Goal: Transaction & Acquisition: Purchase product/service

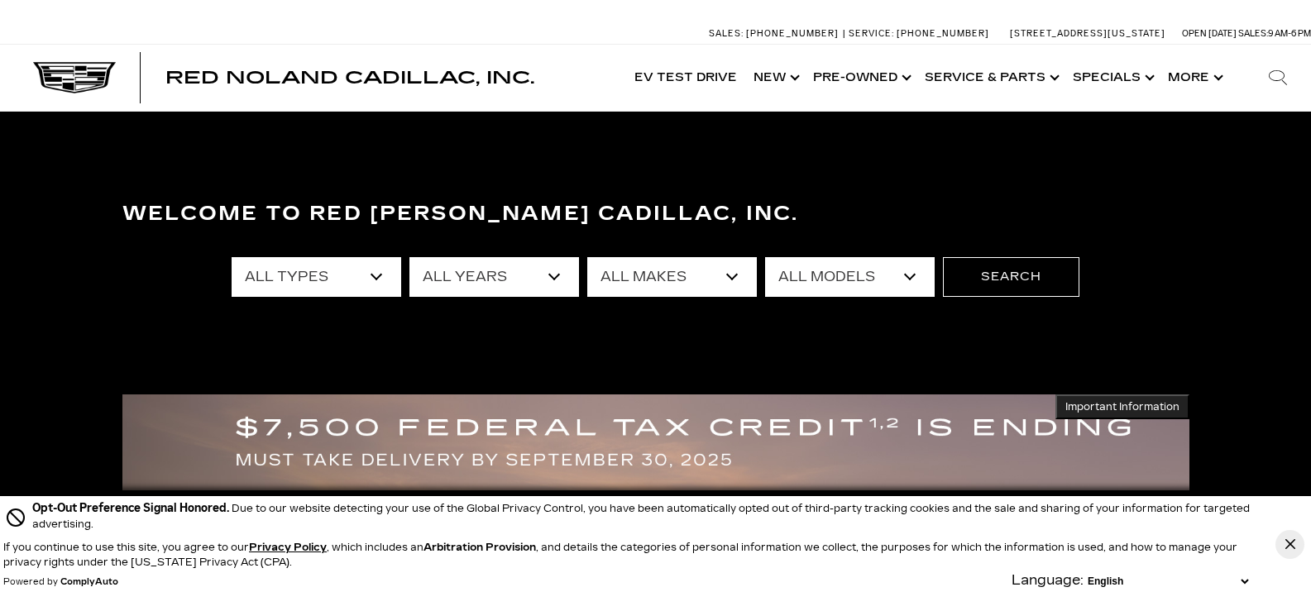
click at [374, 270] on select "All Types New Used Certified Used Demo" at bounding box center [317, 277] width 170 height 40
click at [350, 335] on div "Welcome to Red [PERSON_NAME] Cadillac, Inc. All Types New Used Certified Used D…" at bounding box center [655, 315] width 1311 height 248
click at [372, 276] on select "All Types New Used Certified Used Demo" at bounding box center [317, 277] width 170 height 40
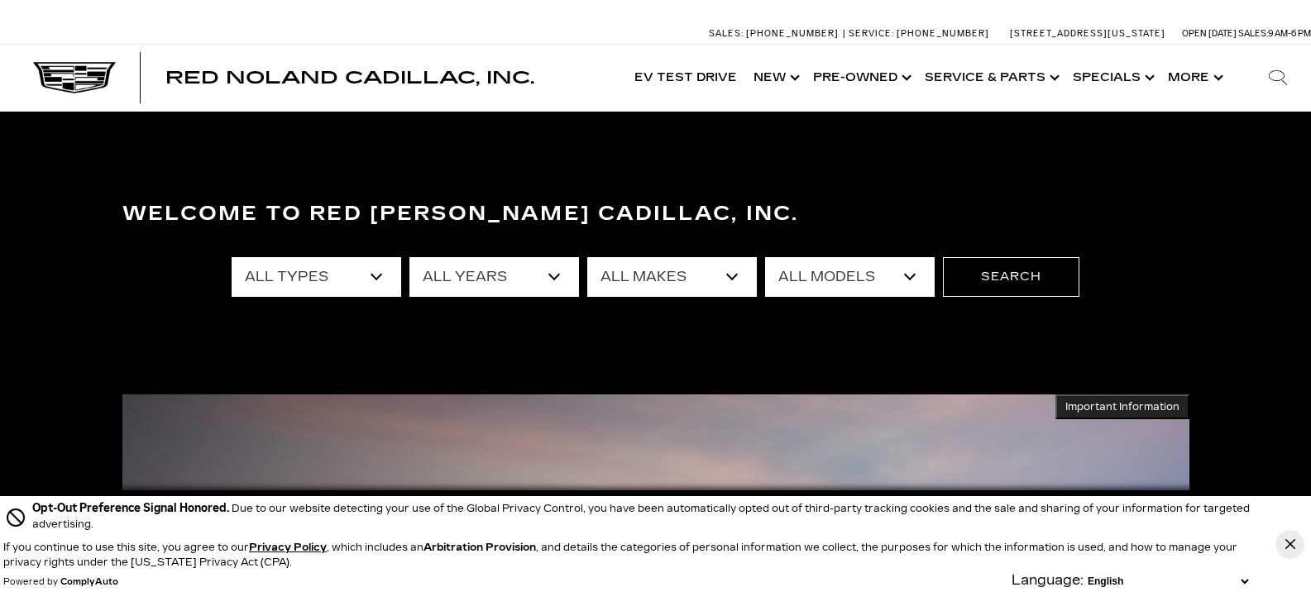
select select "New"
click at [232, 257] on select "All Types New Used Certified Used Demo" at bounding box center [317, 277] width 170 height 40
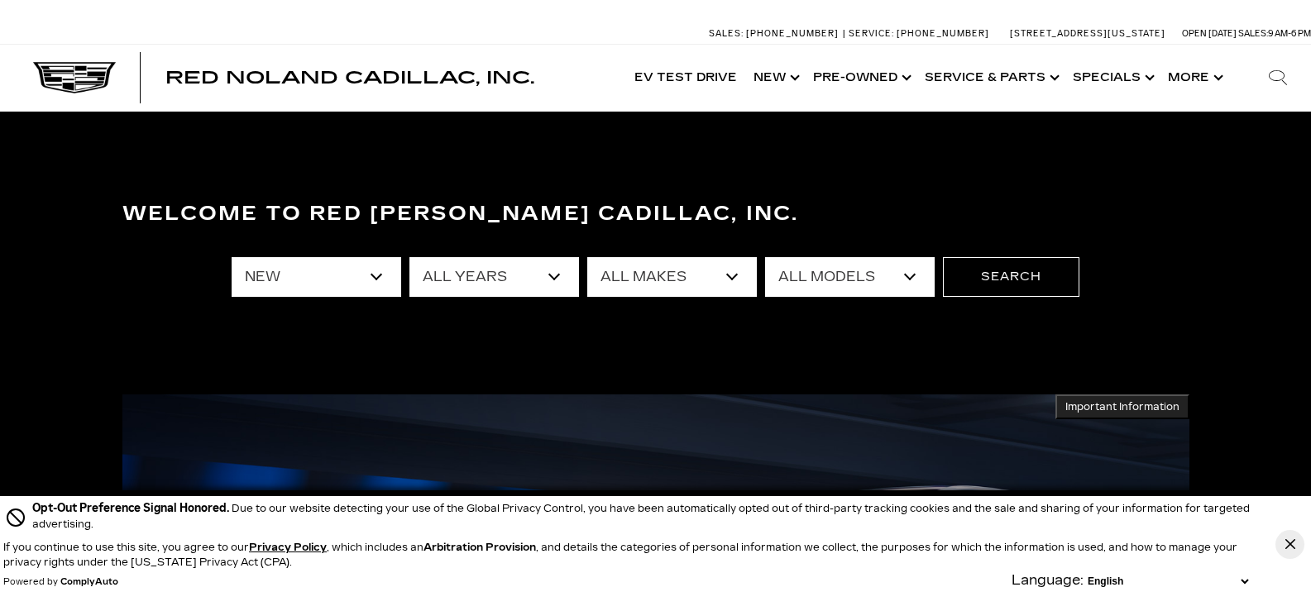
click at [887, 278] on select "All Models CT4 Escalade Escalade ESV ESCALADE IQ ESCALADE IQL LYRIQ OPTIQ VISTI…" at bounding box center [850, 277] width 170 height 40
select select "Escalade"
click at [765, 257] on select "All Models CT4 Escalade Escalade ESV ESCALADE IQ ESCALADE IQL LYRIQ OPTIQ VISTI…" at bounding box center [850, 277] width 170 height 40
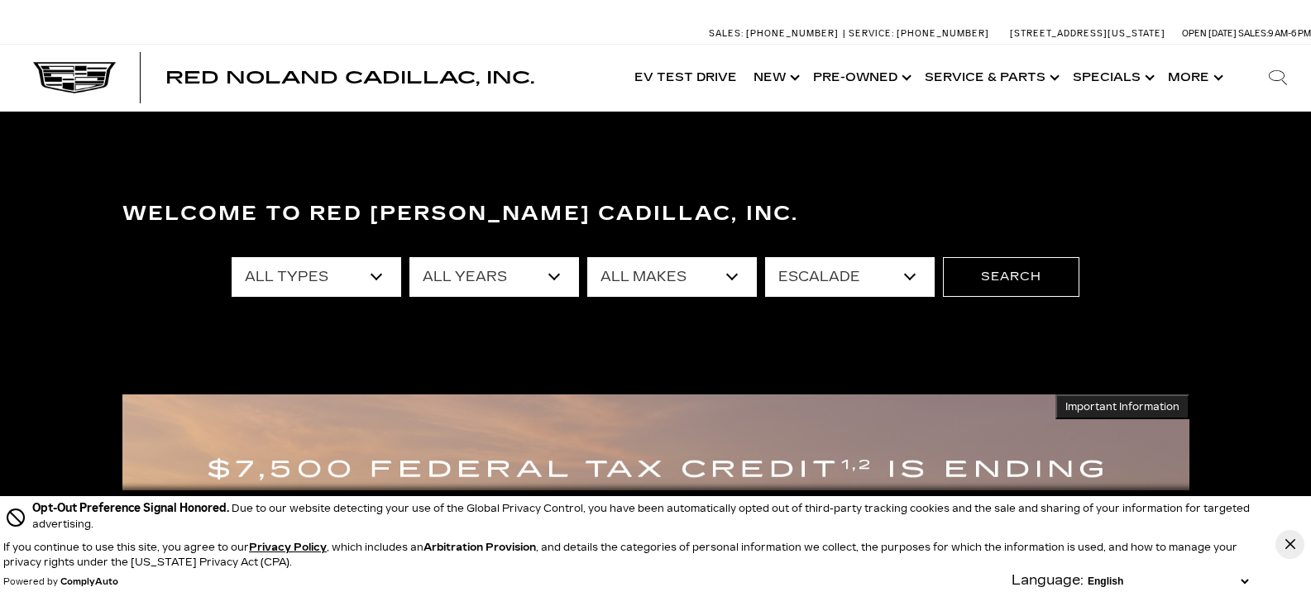
click at [907, 281] on select "All Models CT4 Escalade Escalade ESV ESCALADE IQ ESCALADE IQL LYRIQ OPTIQ VISTI…" at bounding box center [850, 277] width 170 height 40
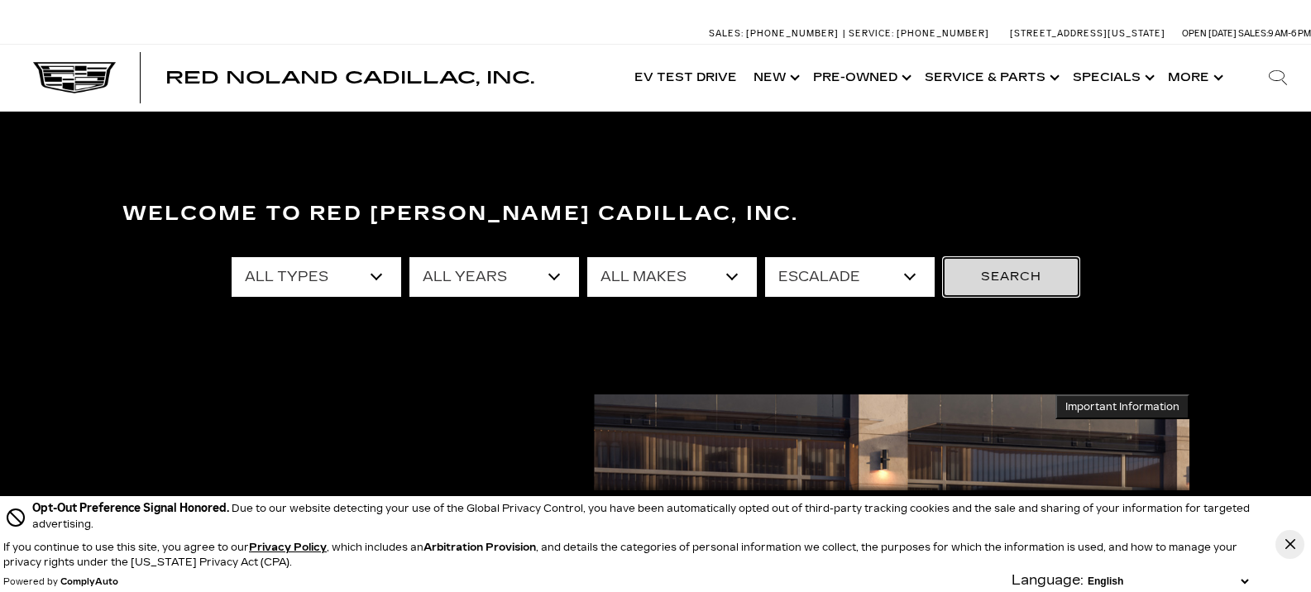
click at [1030, 276] on button "Search" at bounding box center [1011, 277] width 136 height 40
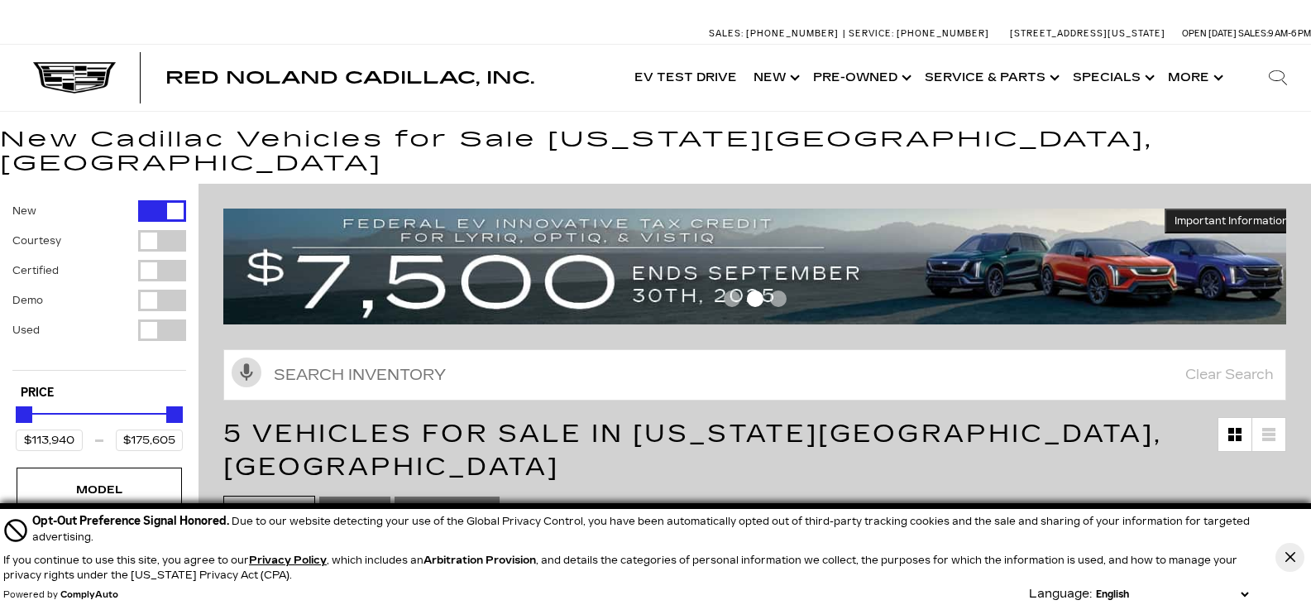
drag, startPoint x: 1282, startPoint y: 551, endPoint x: 1275, endPoint y: 528, distance: 24.1
click at [1282, 551] on button "Close Button" at bounding box center [1289, 557] width 29 height 29
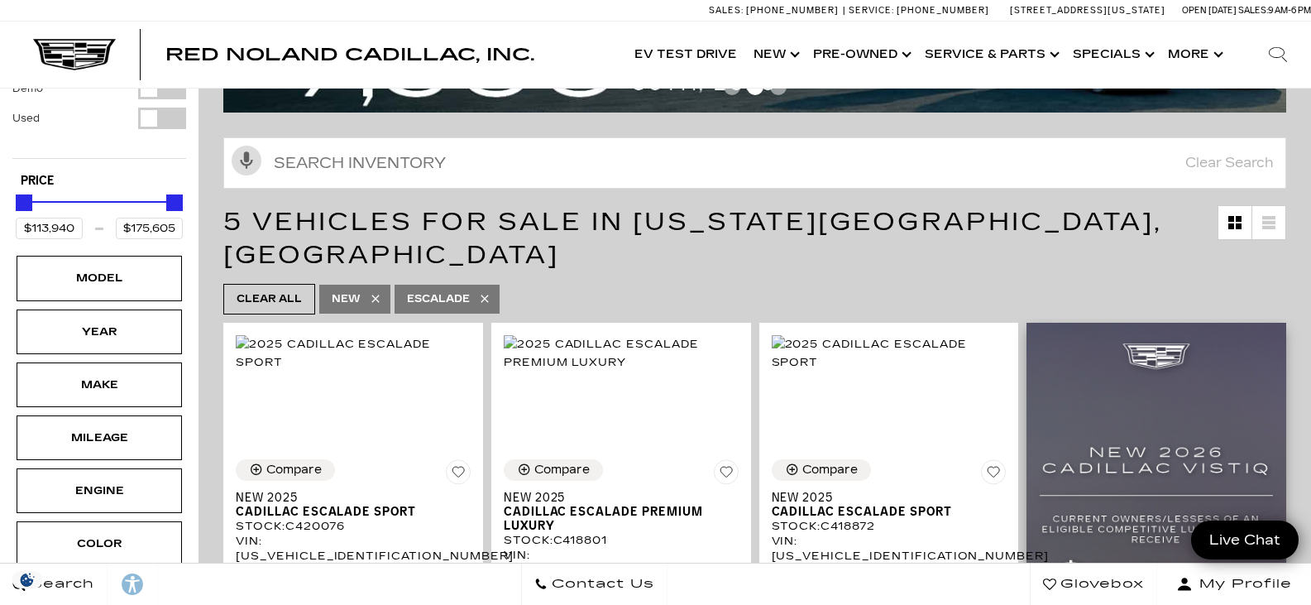
scroll to position [248, 0]
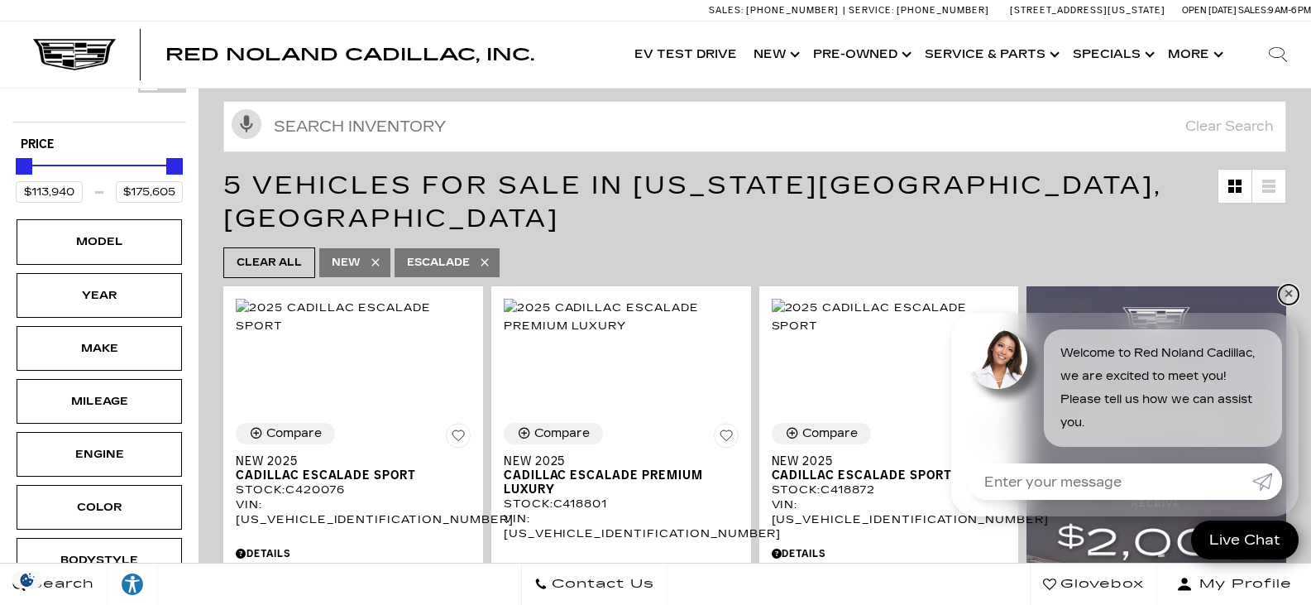
click at [1288, 291] on link "✕" at bounding box center [1289, 295] width 20 height 20
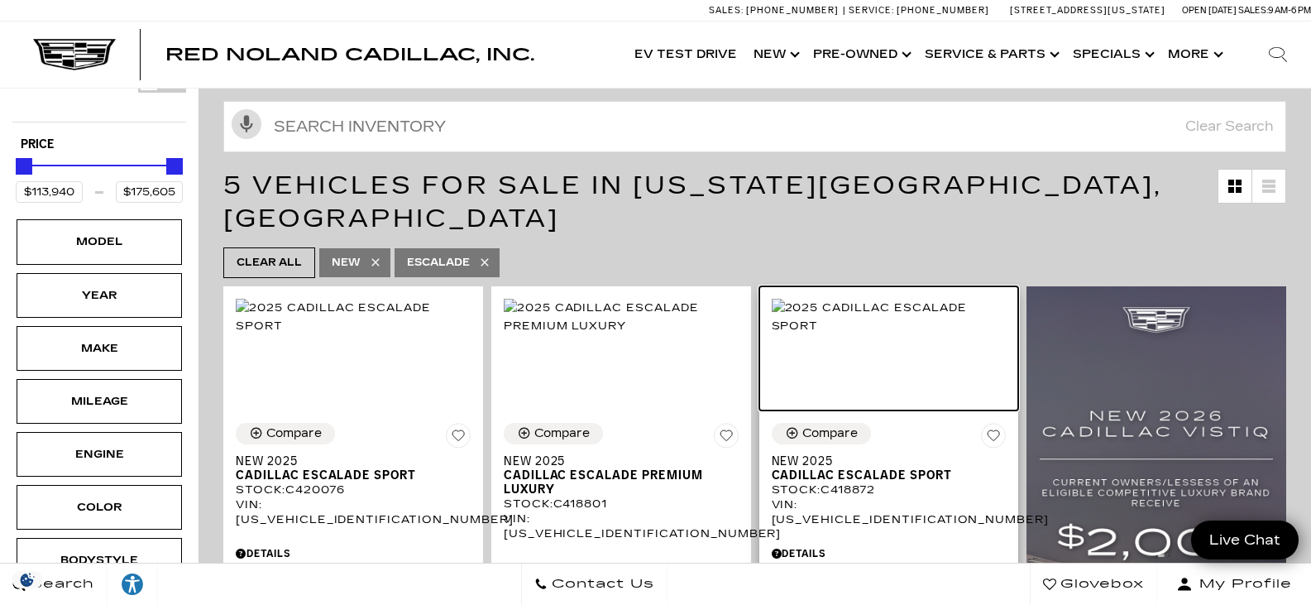
click at [772, 308] on img at bounding box center [889, 317] width 235 height 36
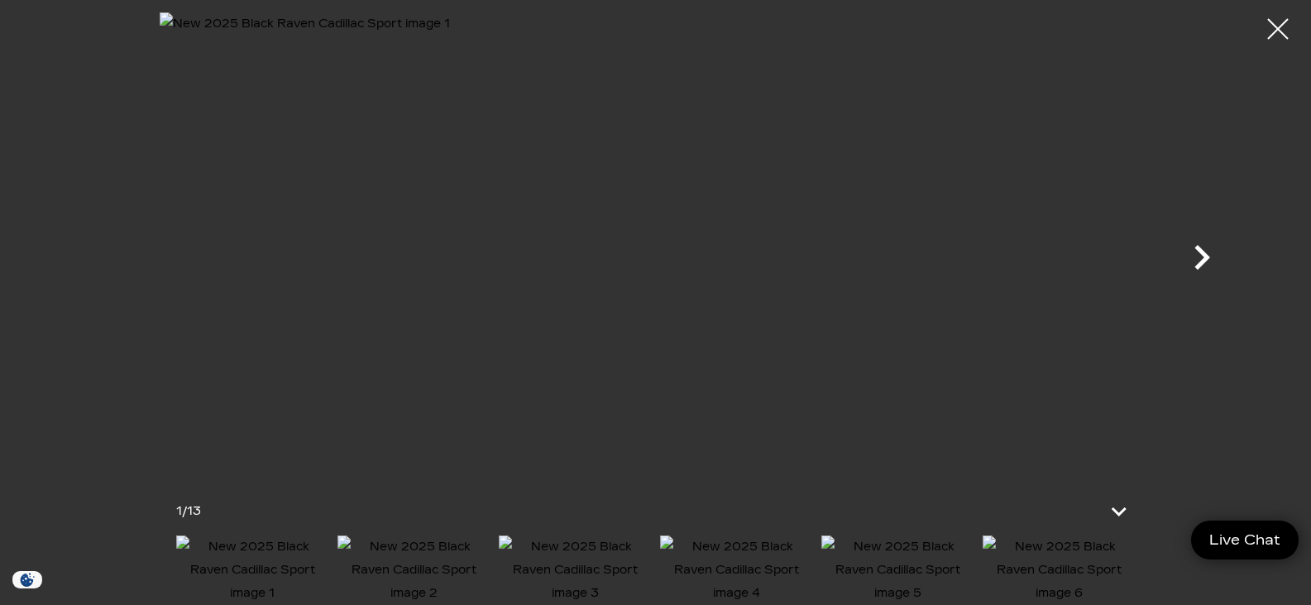
click at [1198, 253] on icon "Next" at bounding box center [1202, 257] width 50 height 50
click at [1193, 246] on icon "Next" at bounding box center [1202, 257] width 50 height 50
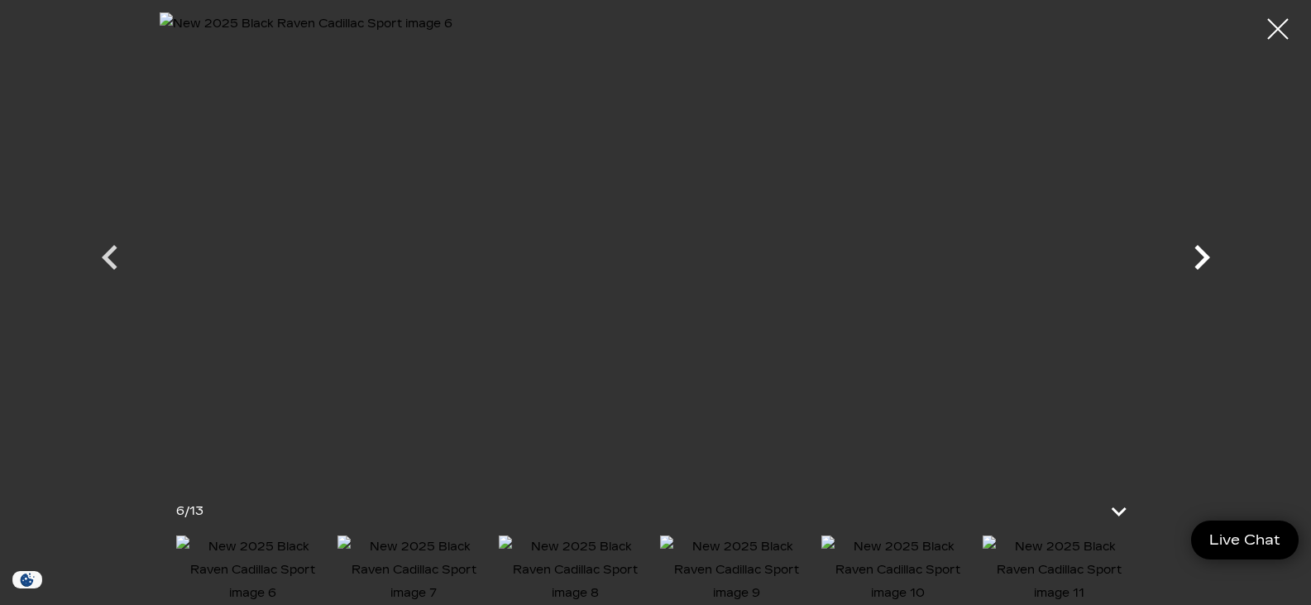
click at [1193, 246] on icon "Next" at bounding box center [1202, 257] width 50 height 50
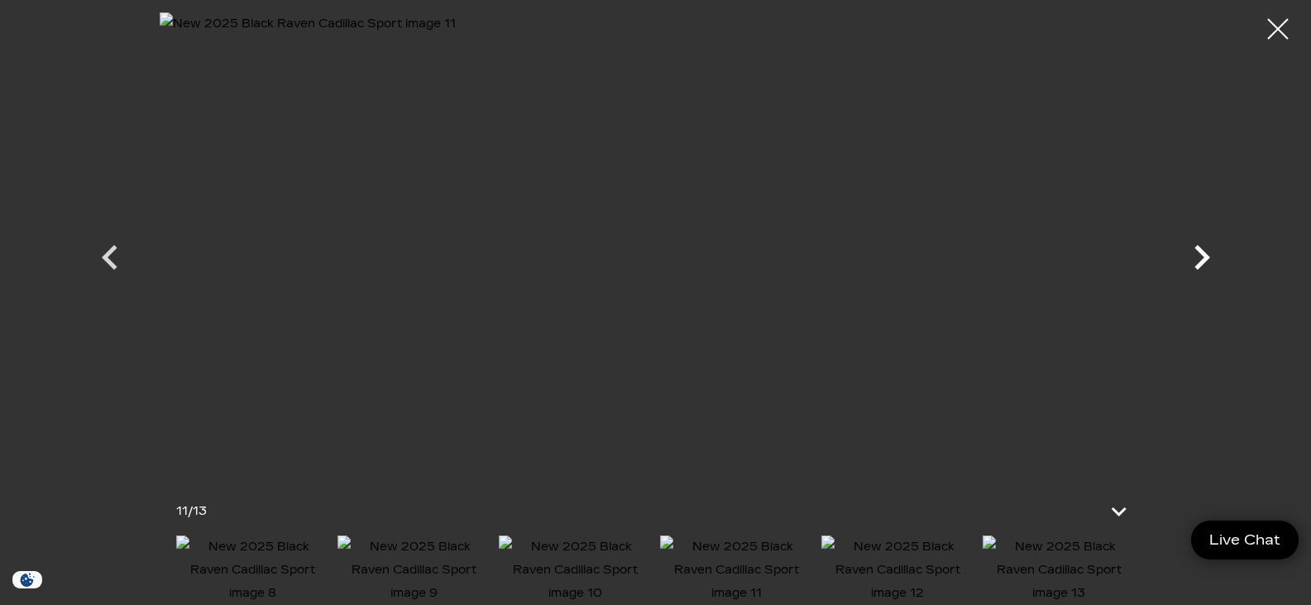
click at [1193, 246] on icon "Next" at bounding box center [1202, 257] width 50 height 50
click at [1193, 246] on div at bounding box center [656, 242] width 1158 height 460
click at [1274, 23] on div at bounding box center [1278, 29] width 44 height 44
